Goal: Use online tool/utility: Utilize a website feature to perform a specific function

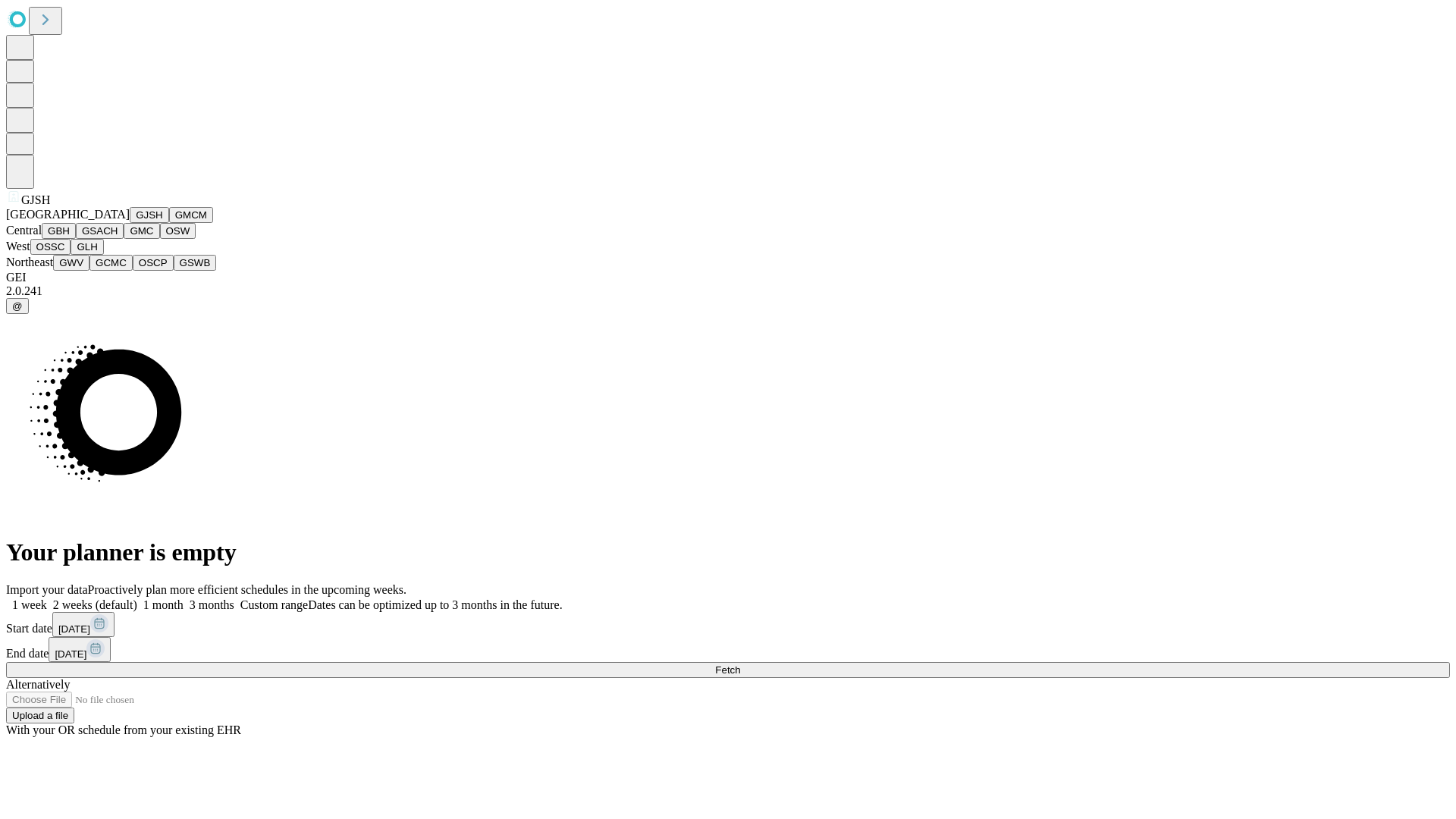
click at [129, 223] on button "GJSH" at bounding box center [149, 214] width 39 height 16
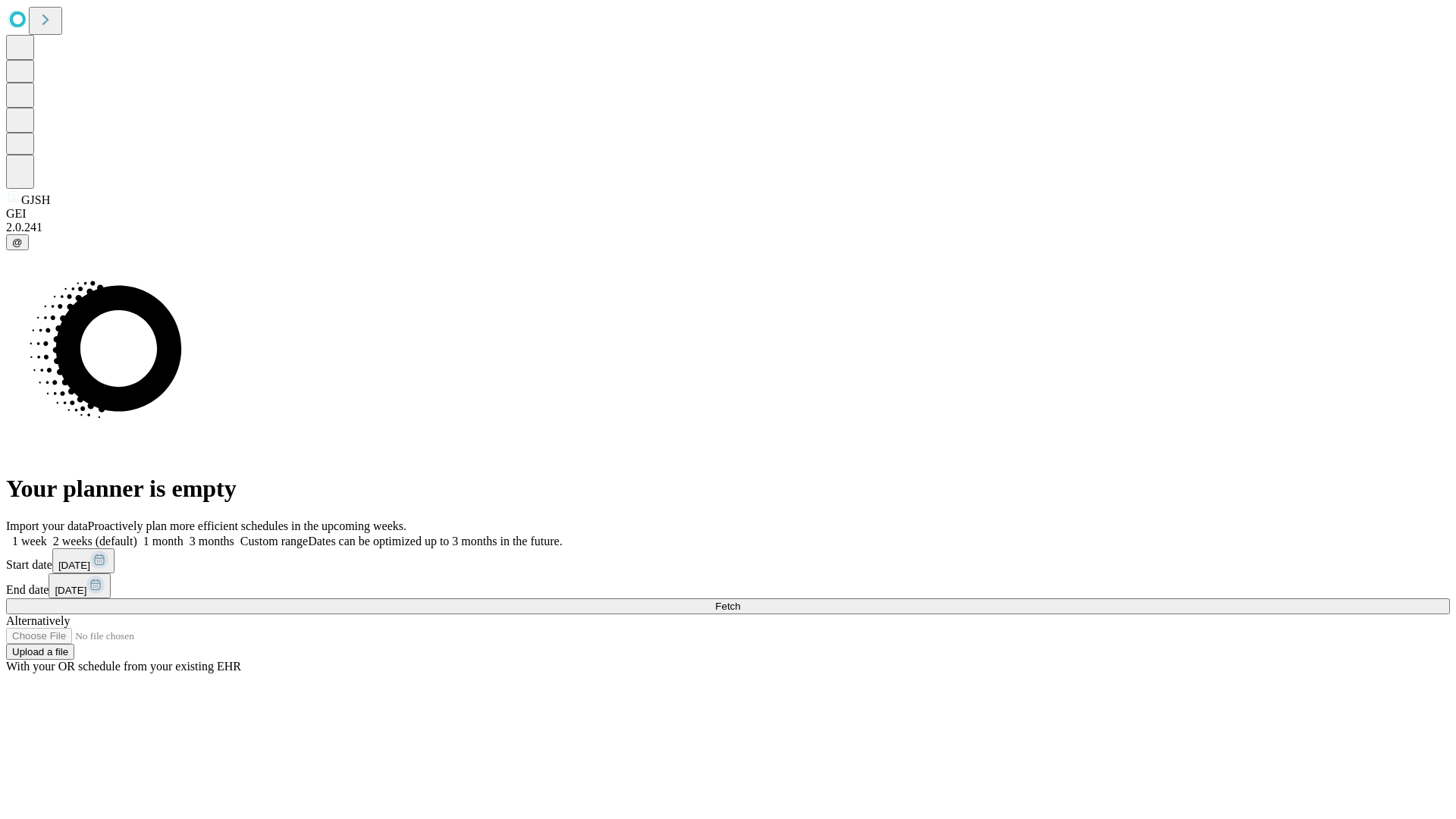
click at [47, 534] on label "1 week" at bounding box center [26, 541] width 41 height 13
click at [740, 601] on span "Fetch" at bounding box center [728, 606] width 25 height 11
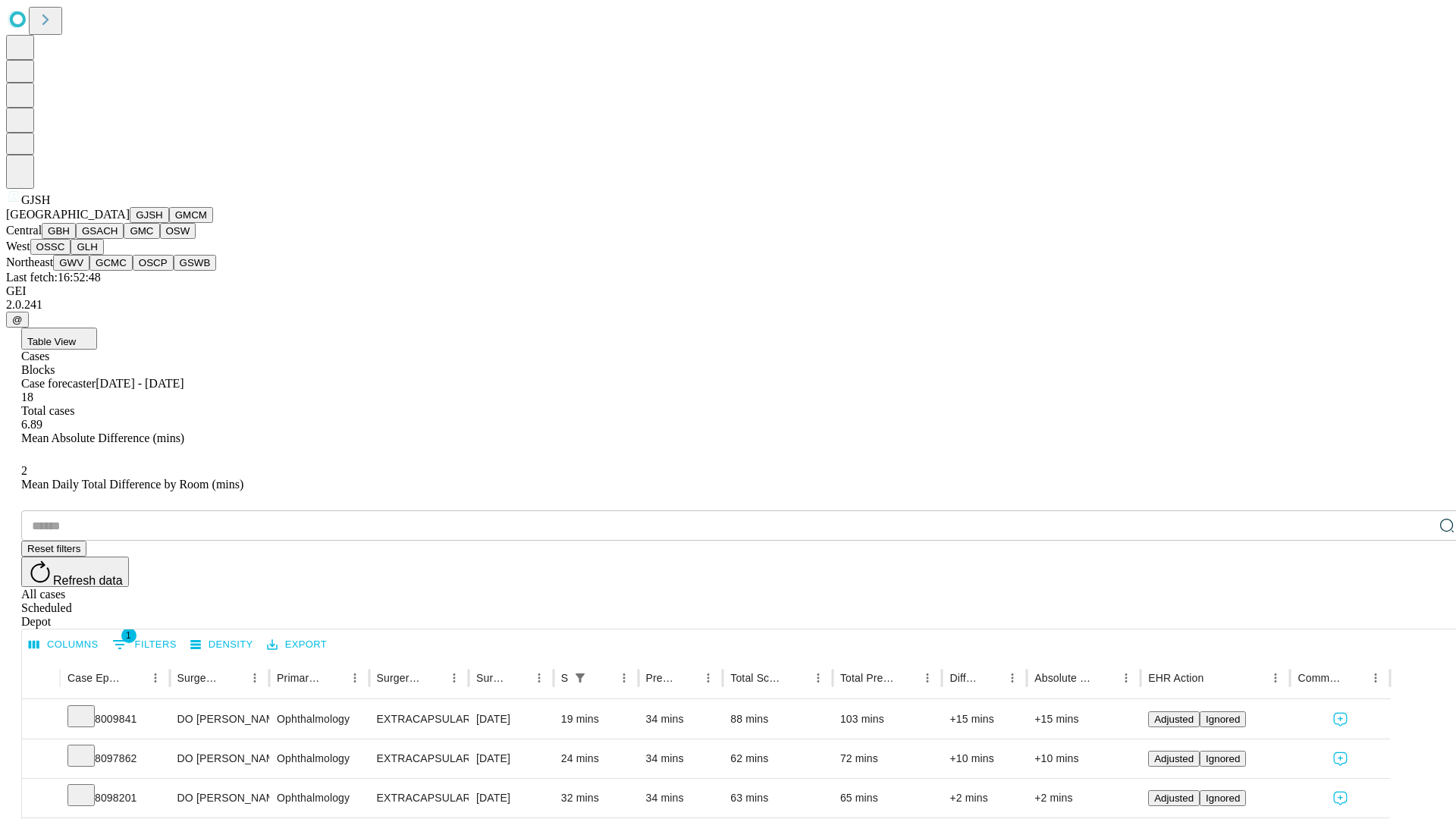
click at [169, 223] on button "GMCM" at bounding box center [192, 214] width 44 height 16
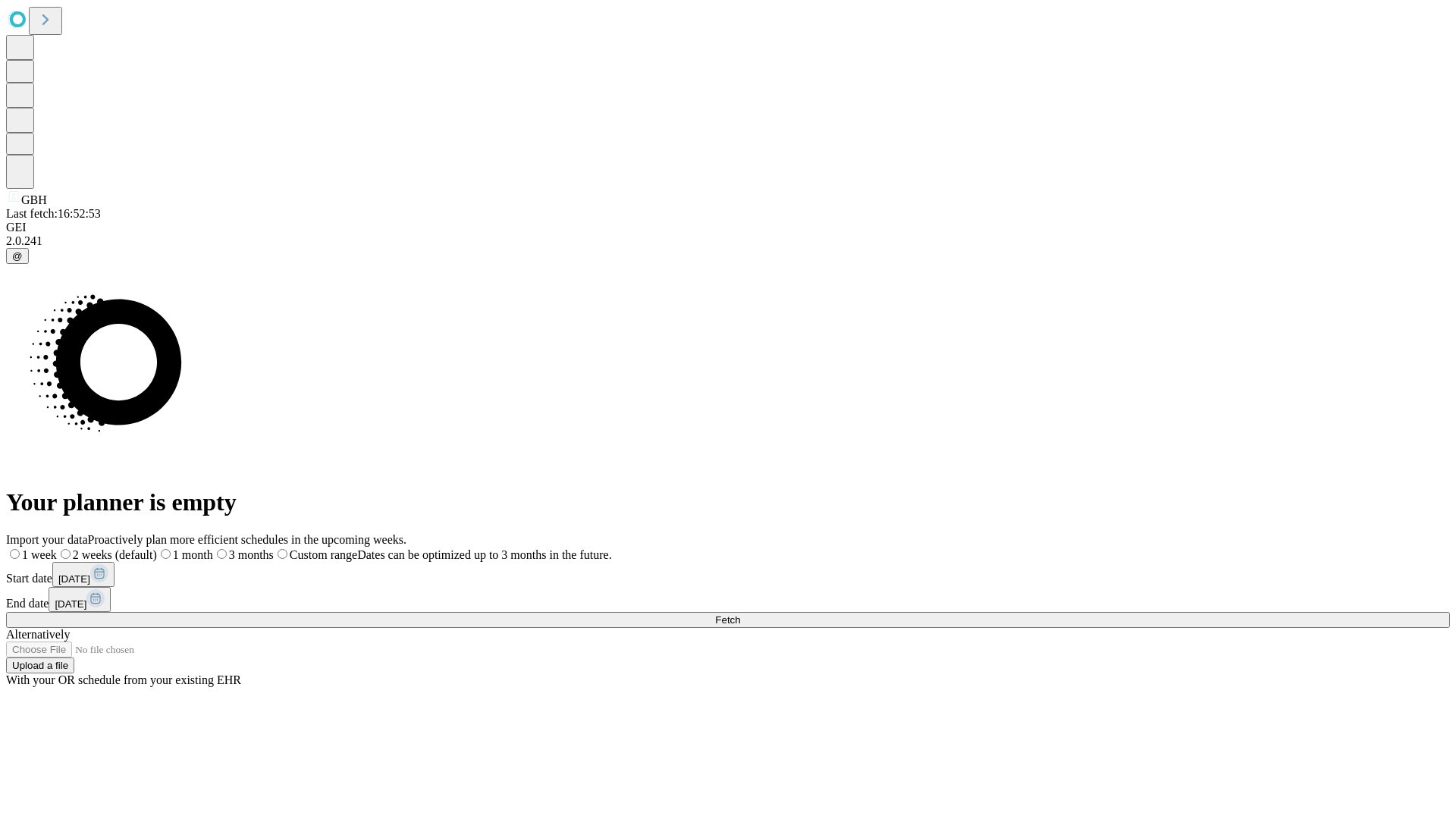
click at [56, 548] on label "1 week" at bounding box center [31, 555] width 51 height 13
click at [740, 614] on span "Fetch" at bounding box center [728, 620] width 25 height 11
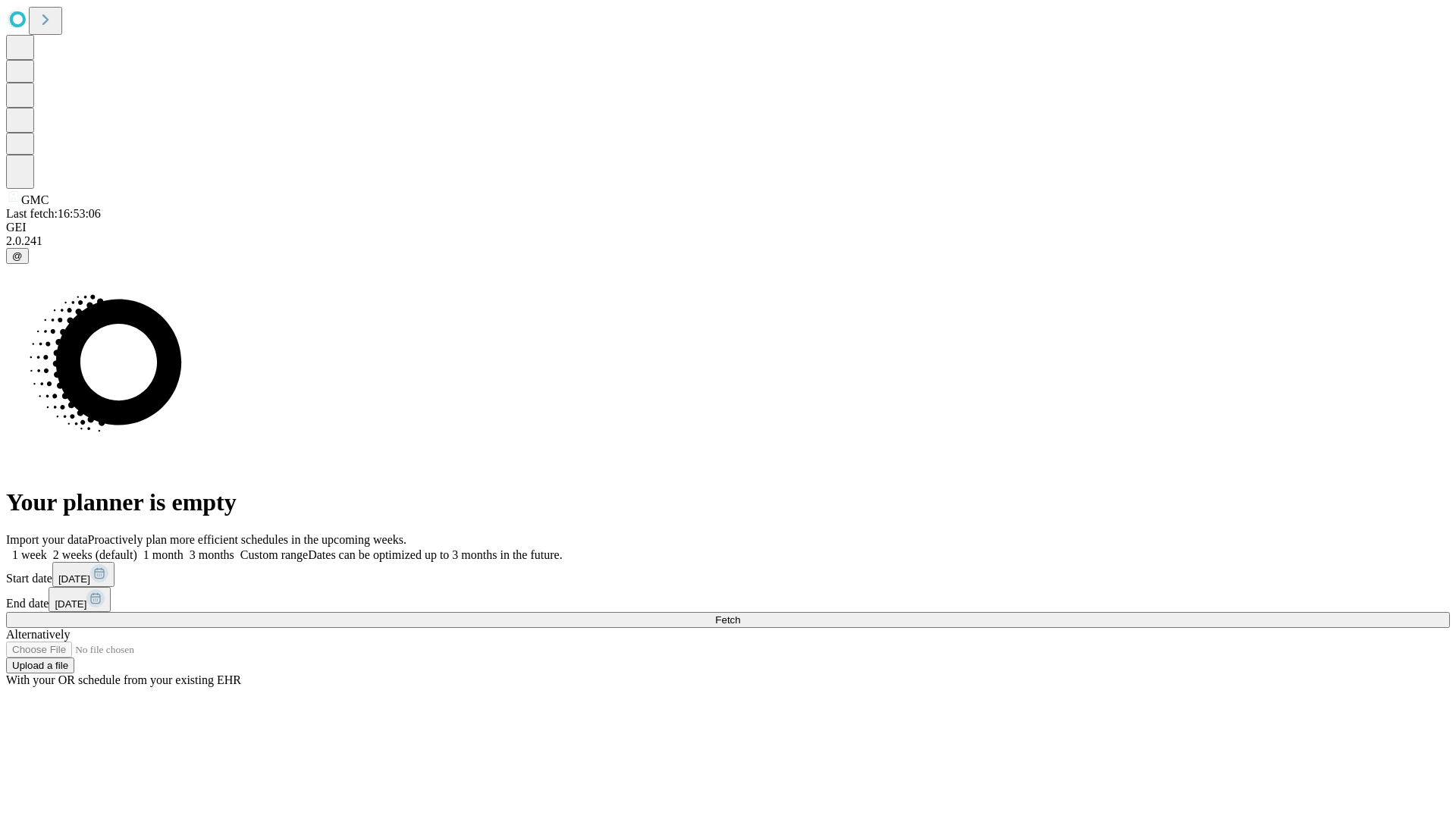
click at [47, 548] on label "1 week" at bounding box center [26, 555] width 41 height 13
click at [740, 614] on span "Fetch" at bounding box center [728, 620] width 25 height 11
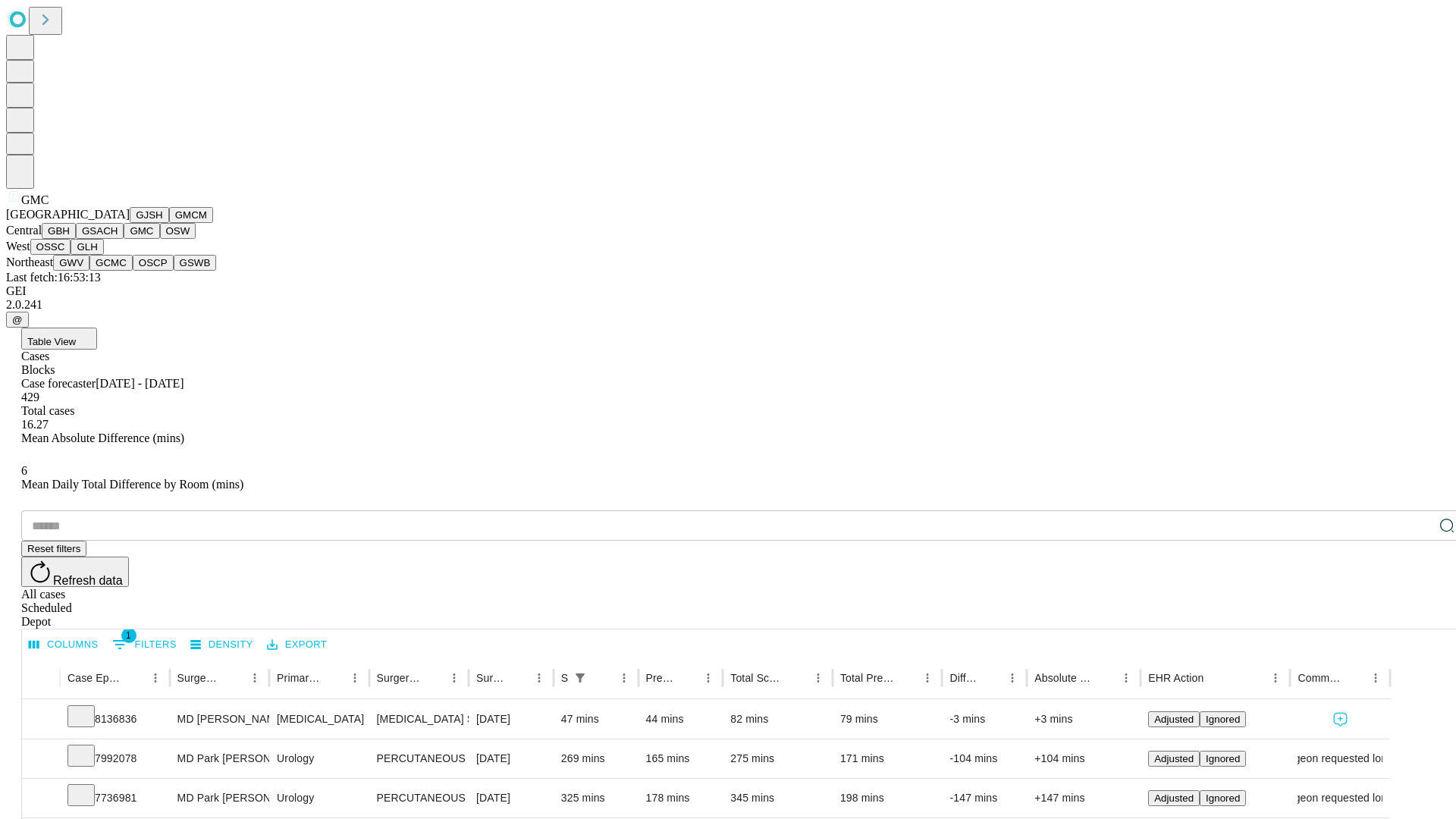
click at [160, 239] on button "OSW" at bounding box center [178, 230] width 36 height 16
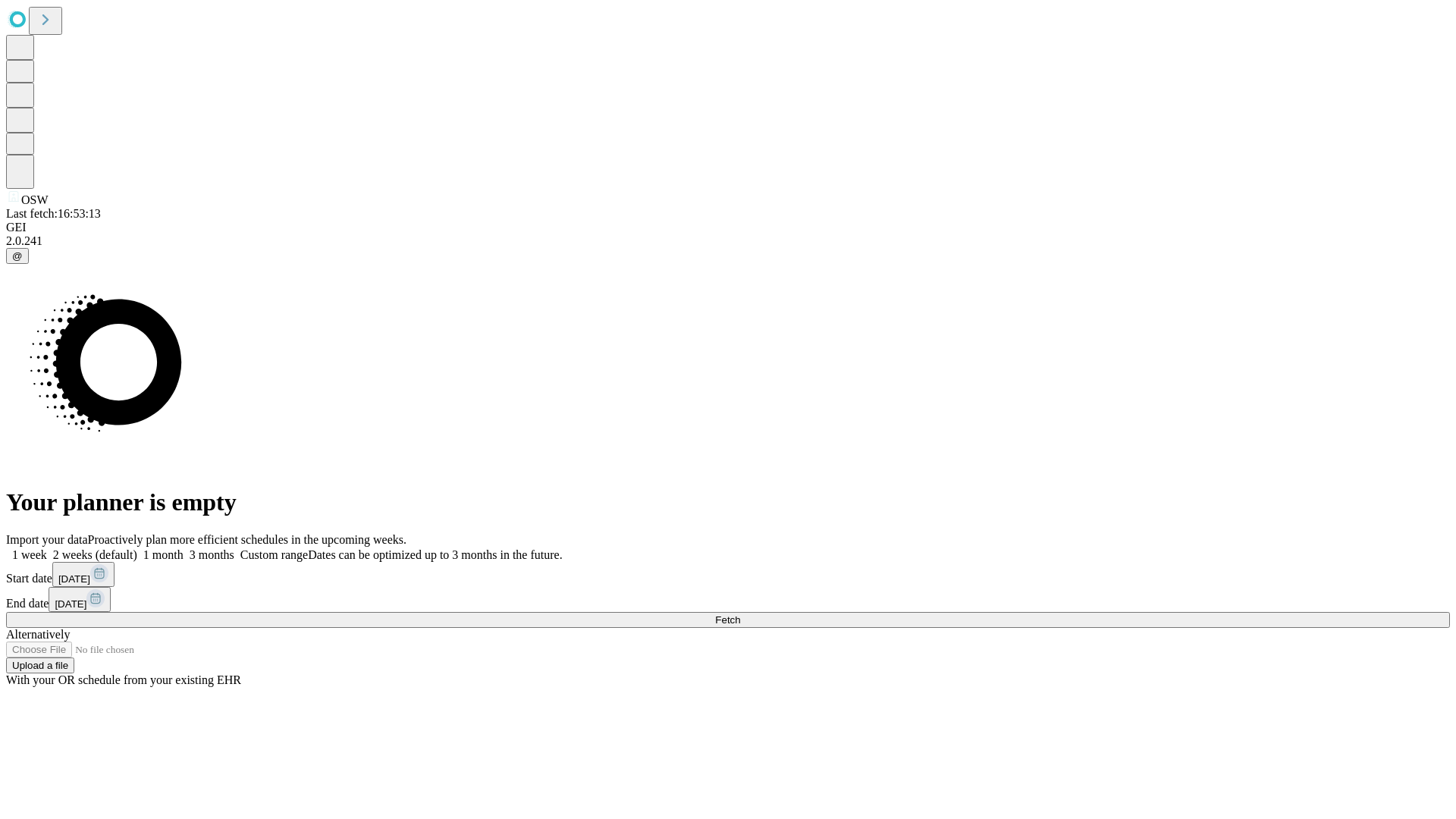
click at [47, 548] on label "1 week" at bounding box center [26, 555] width 41 height 13
click at [740, 614] on span "Fetch" at bounding box center [728, 620] width 25 height 11
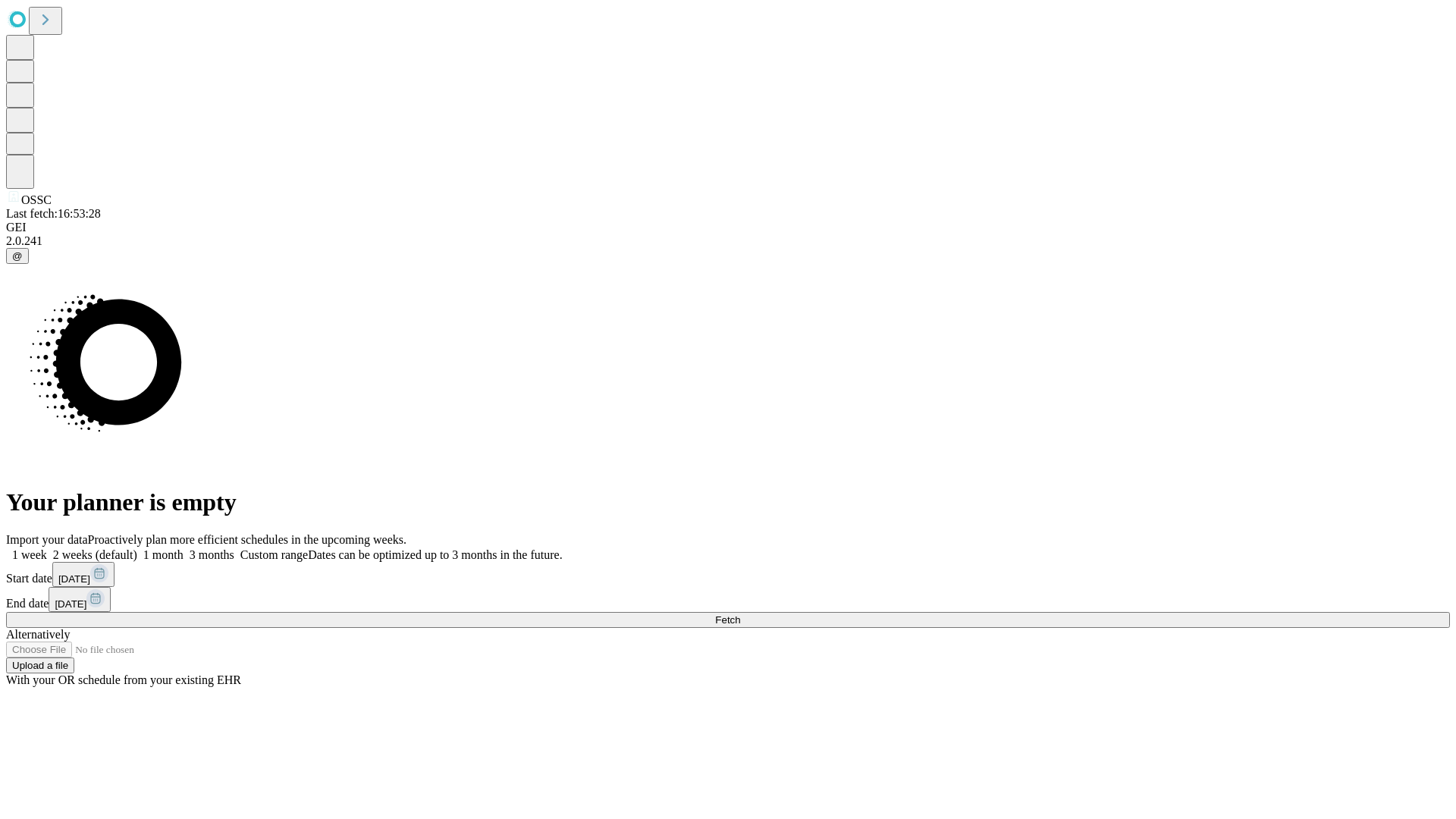
click at [47, 548] on label "1 week" at bounding box center [26, 555] width 41 height 13
click at [740, 614] on span "Fetch" at bounding box center [728, 620] width 25 height 11
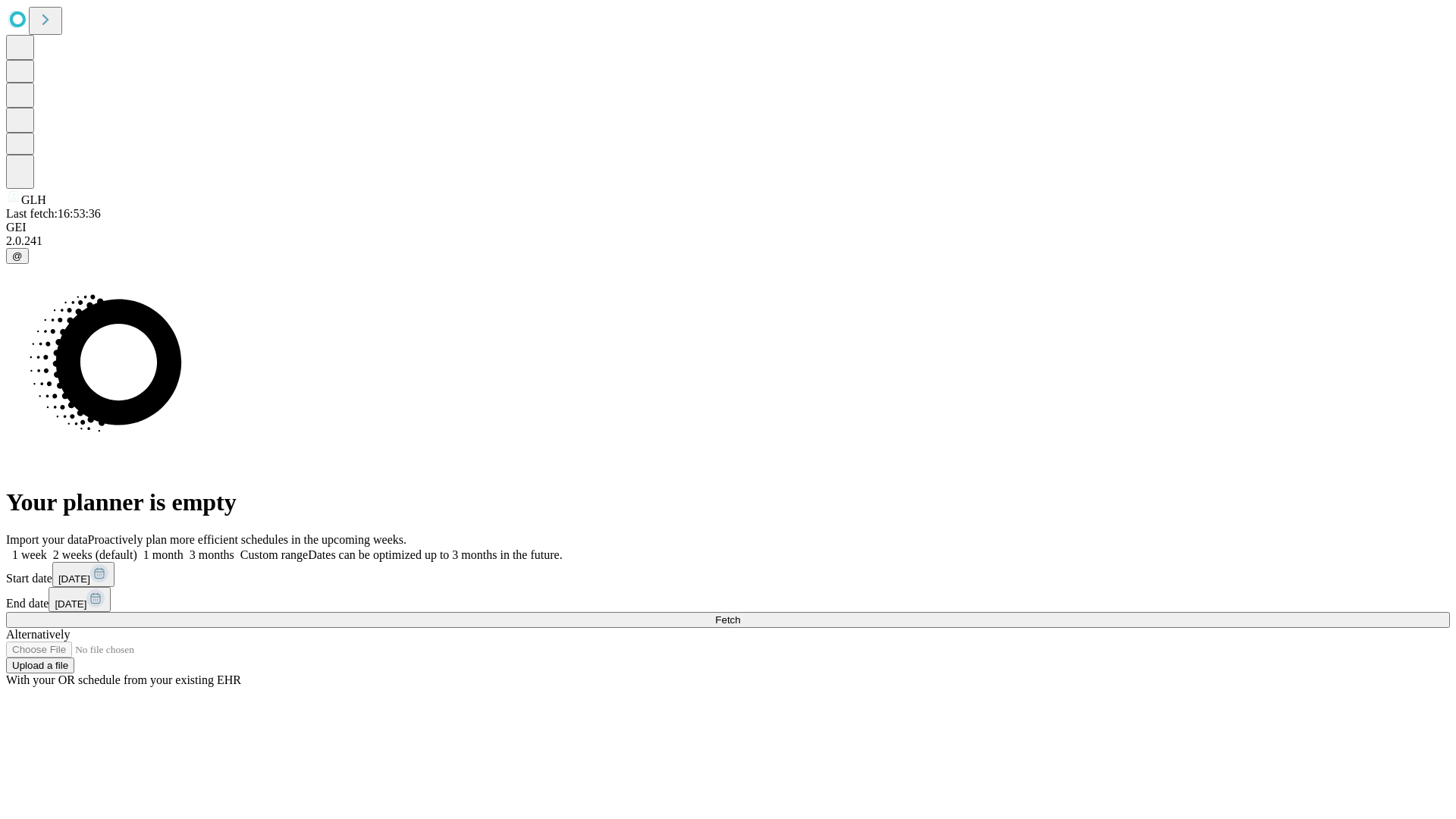
click at [47, 548] on label "1 week" at bounding box center [26, 555] width 41 height 13
click at [740, 614] on span "Fetch" at bounding box center [728, 620] width 25 height 11
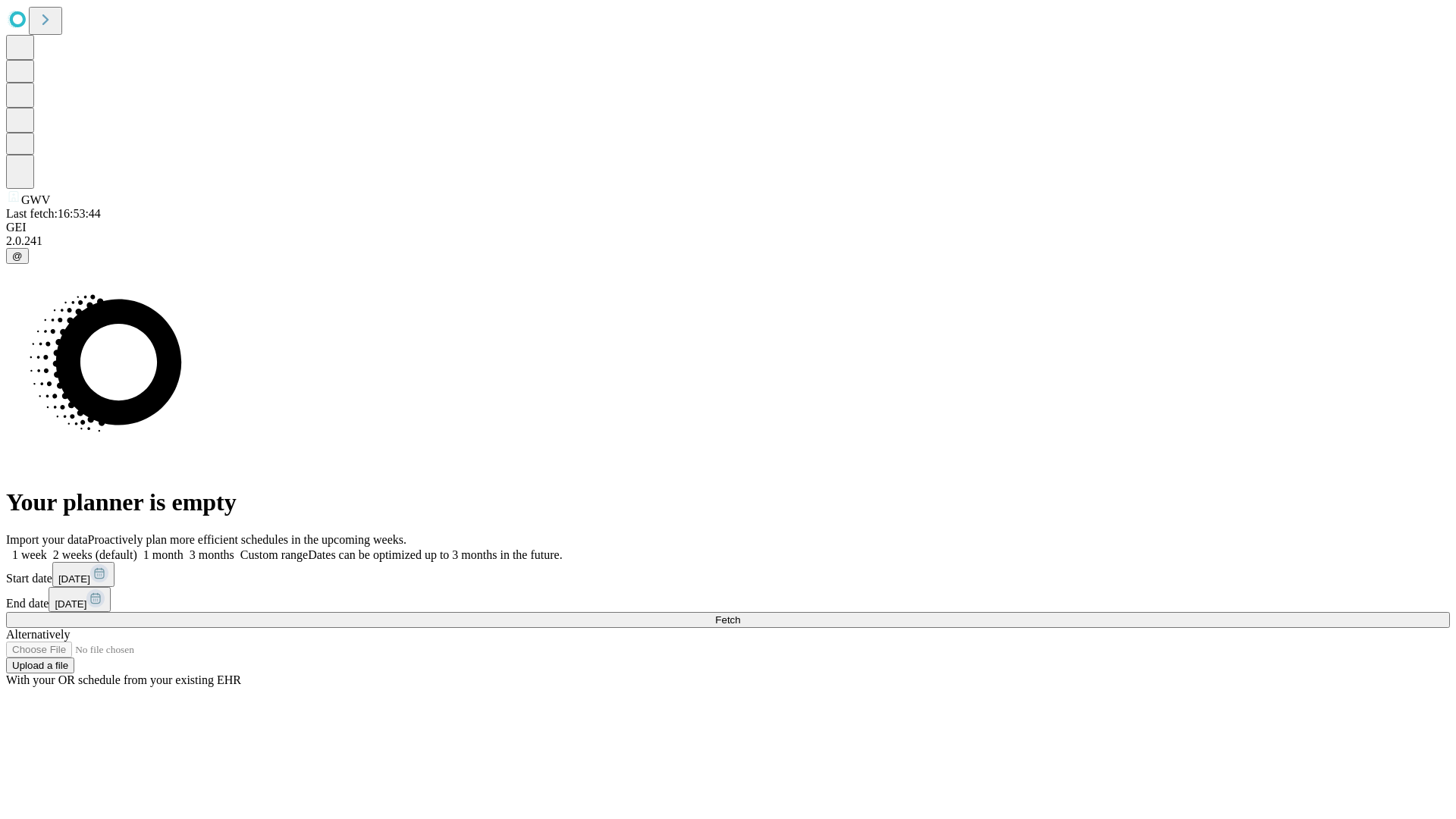
click at [47, 548] on label "1 week" at bounding box center [26, 555] width 41 height 13
click at [740, 614] on span "Fetch" at bounding box center [728, 620] width 25 height 11
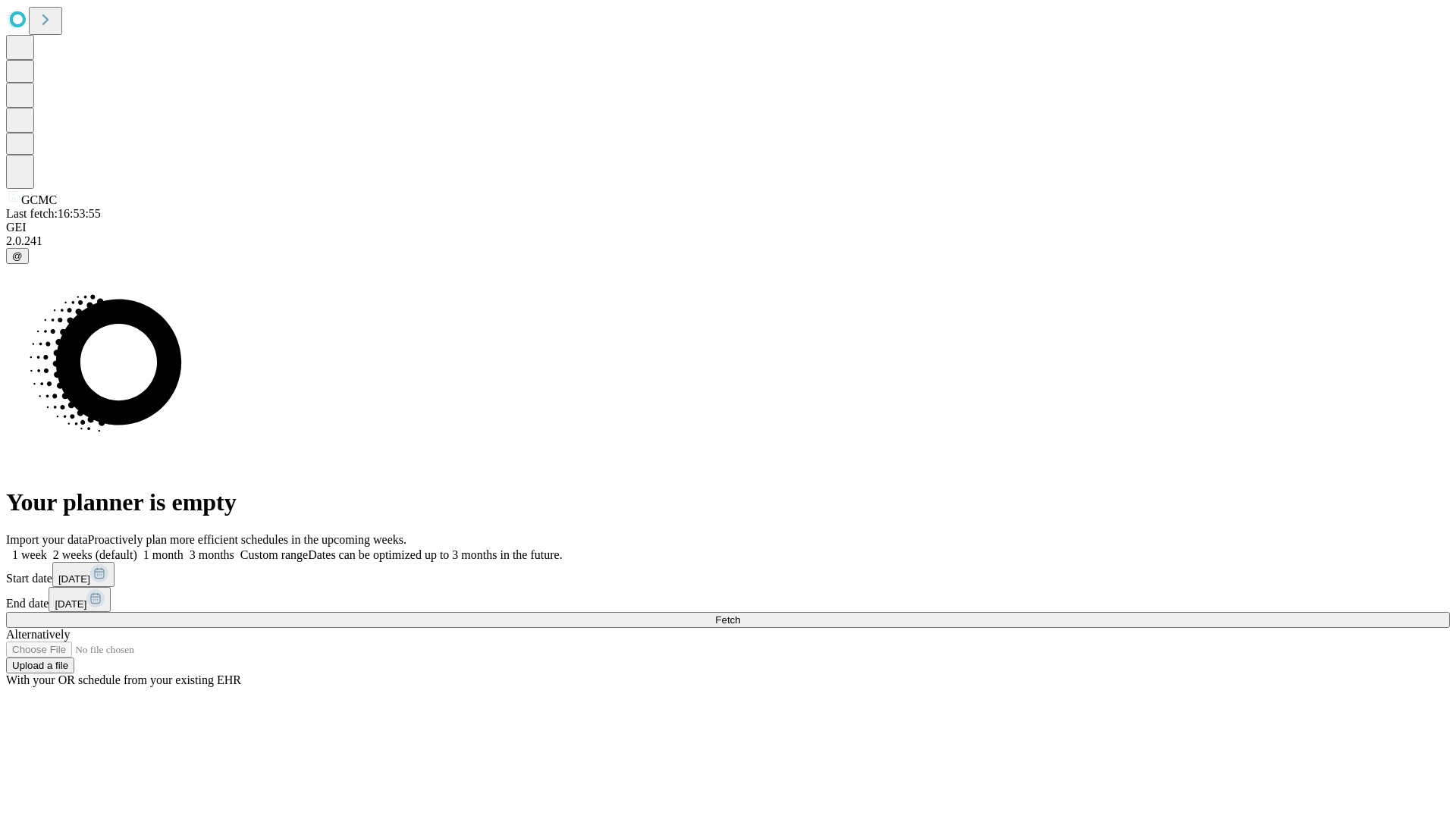
click at [740, 614] on span "Fetch" at bounding box center [728, 620] width 25 height 11
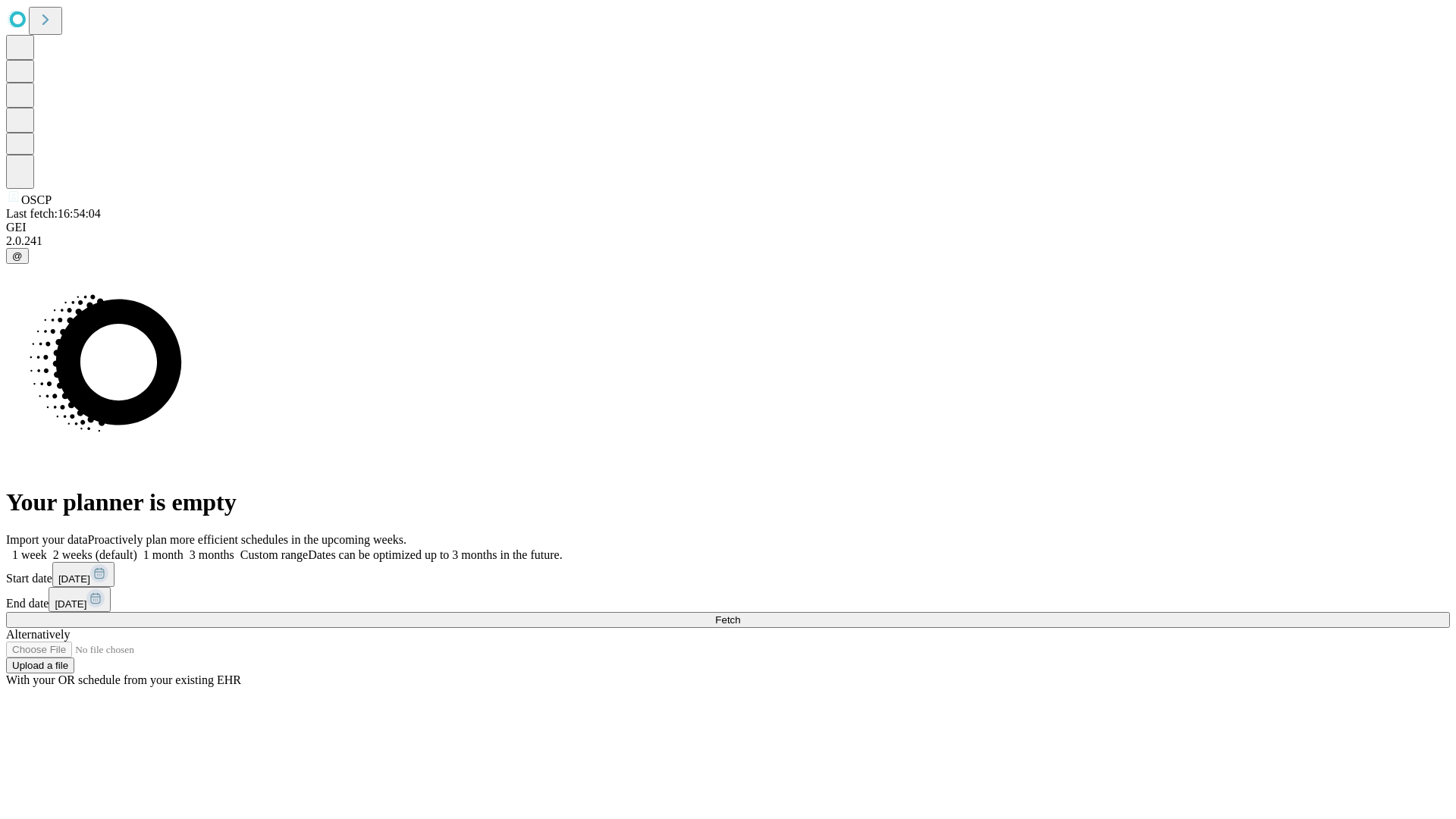
click at [47, 548] on label "1 week" at bounding box center [26, 555] width 41 height 13
click at [740, 614] on span "Fetch" at bounding box center [728, 620] width 25 height 11
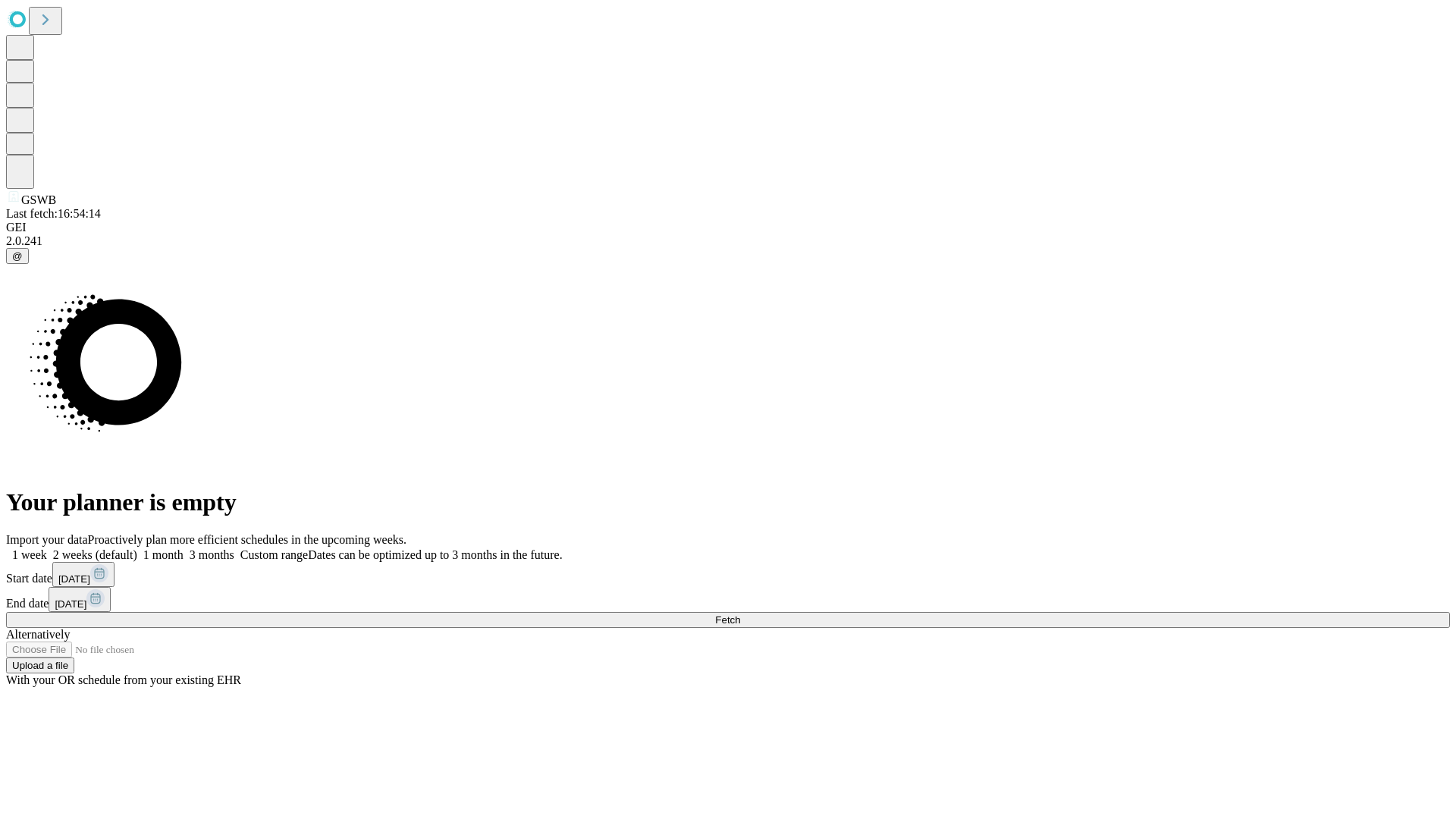
click at [47, 548] on label "1 week" at bounding box center [26, 555] width 41 height 13
click at [740, 614] on span "Fetch" at bounding box center [728, 620] width 25 height 11
